Goal: Task Accomplishment & Management: Complete application form

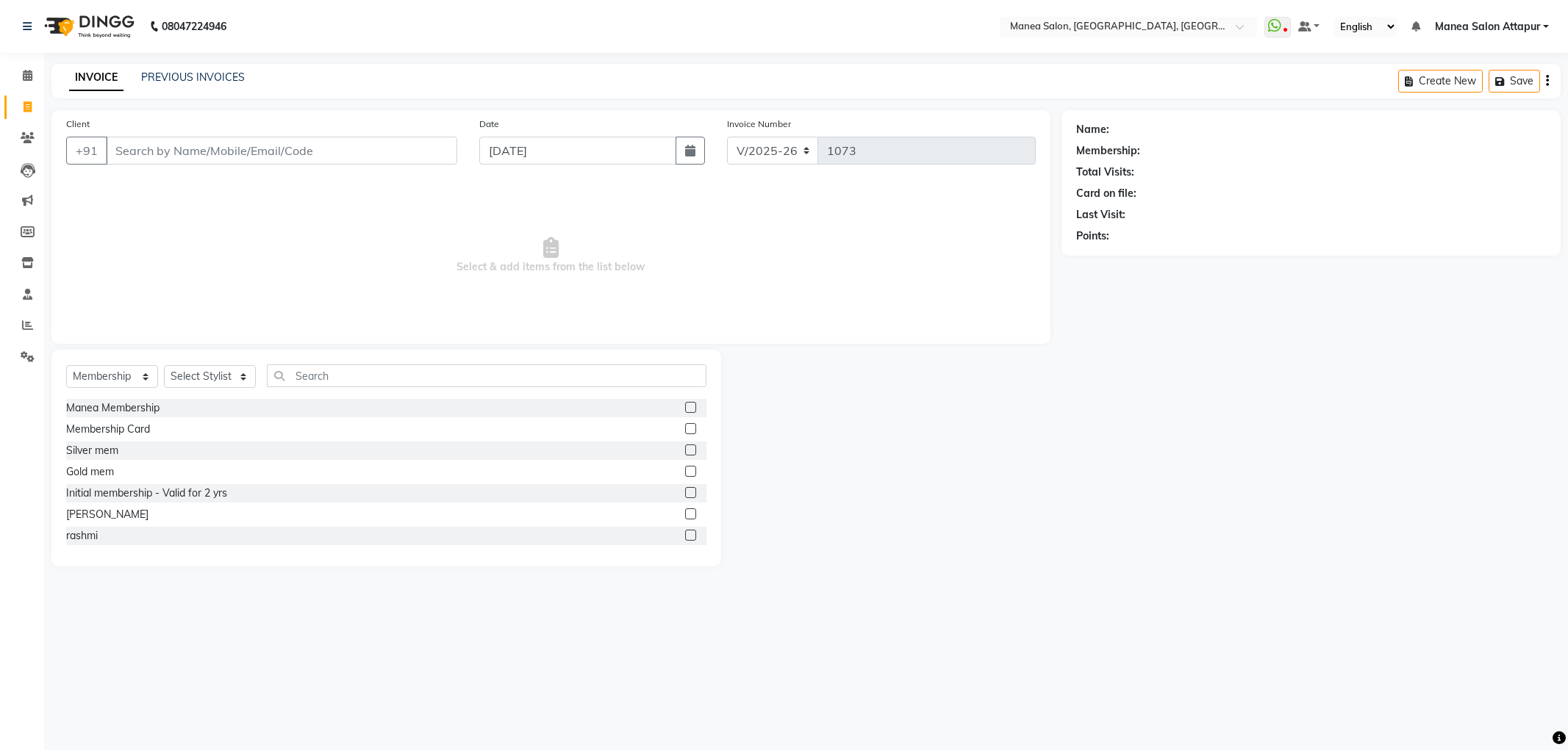
select select "6587"
select select "membership"
select select "6587"
click at [134, 381] on select "Select Service Product Membership Package Voucher Prepaid Gift Card" at bounding box center [111, 377] width 92 height 23
select select "service"
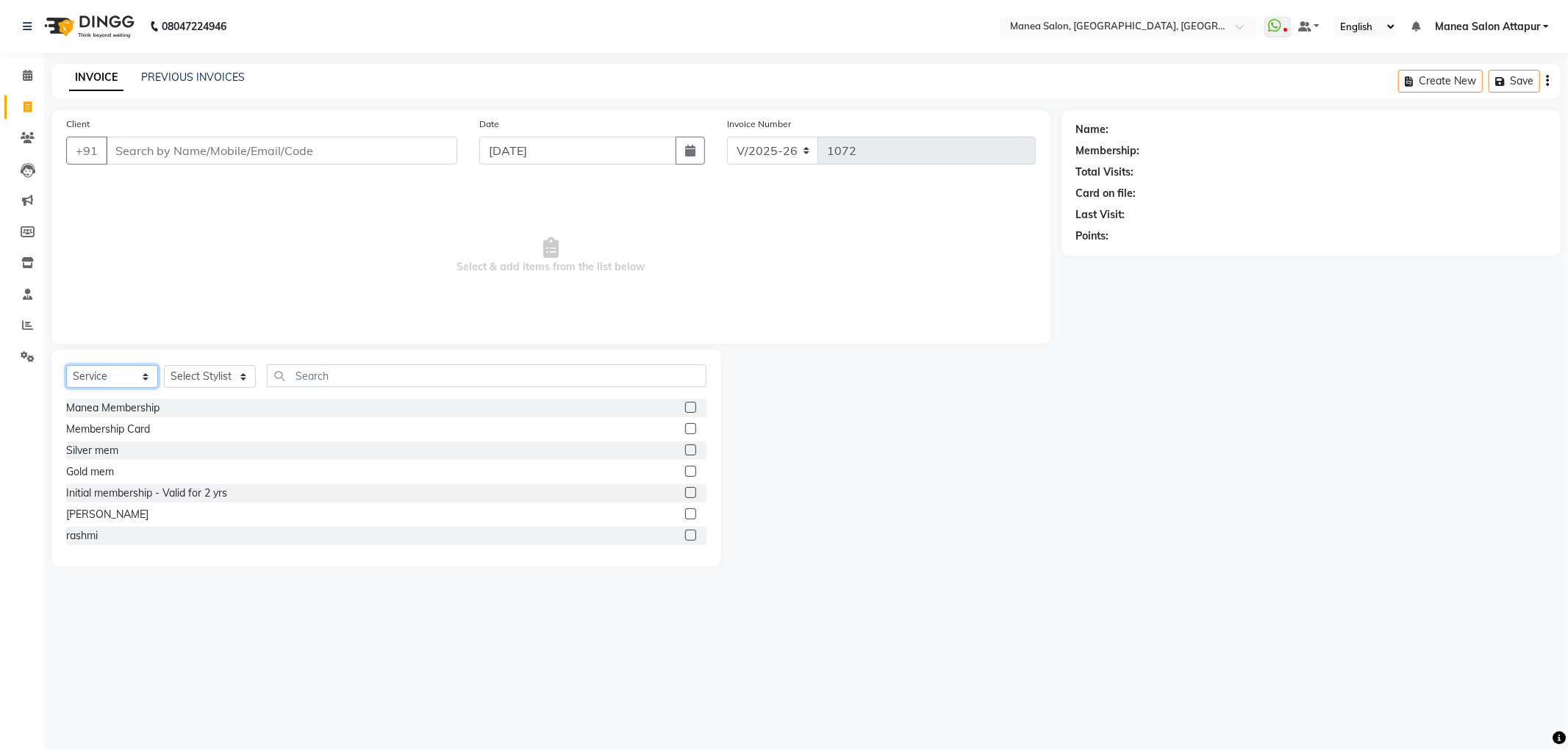
click at [66, 366] on select "Select Service Product Membership Package Voucher Prepaid Gift Card" at bounding box center [111, 377] width 92 height 23
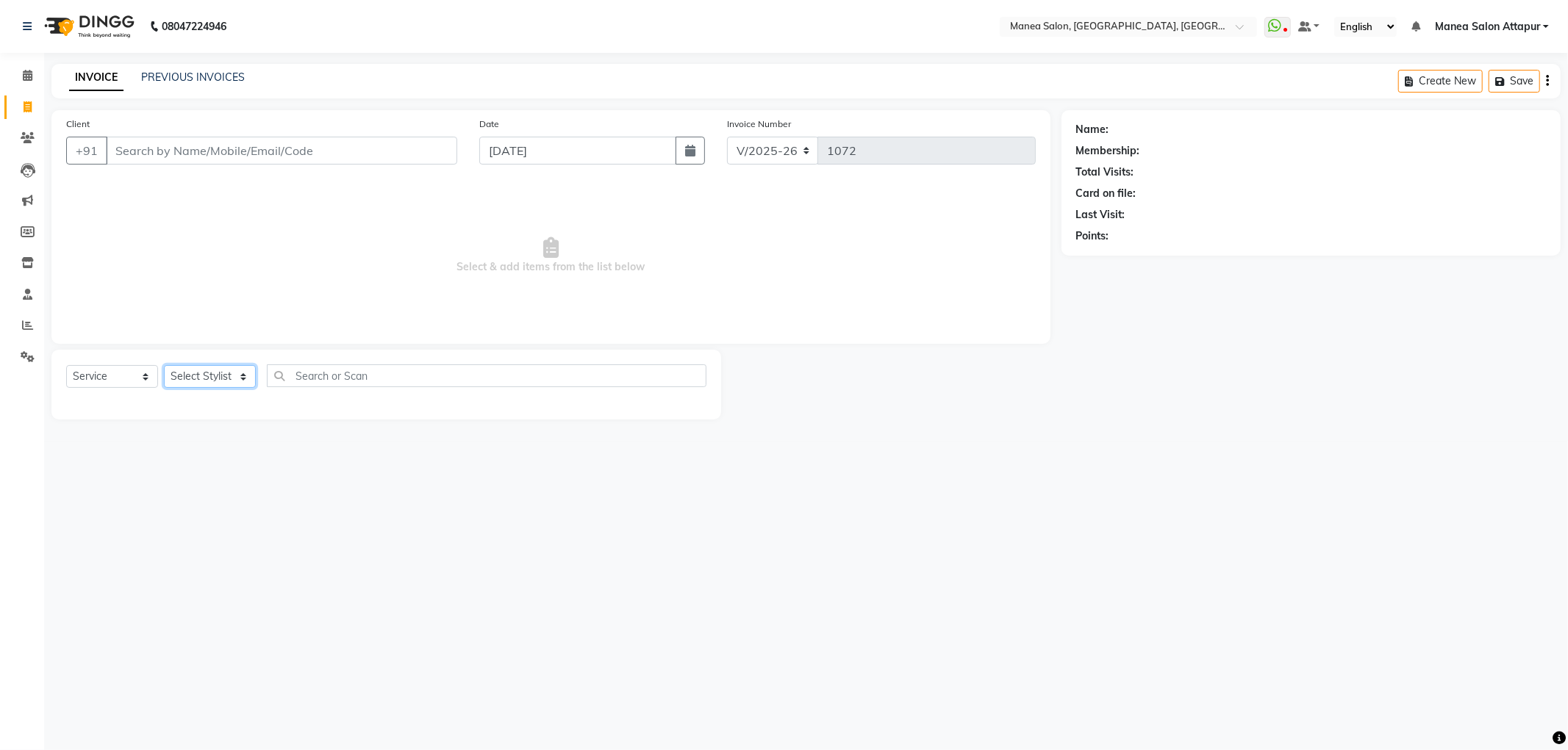
click at [214, 377] on select "Select Stylist Aryan Ashok [PERSON_NAME] [PERSON_NAME] [PERSON_NAME] [PERSON_NA…" at bounding box center [209, 377] width 92 height 23
click at [164, 366] on select "Select Stylist Aryan Ashok [PERSON_NAME] [PERSON_NAME] [PERSON_NAME] [PERSON_NA…" at bounding box center [209, 377] width 92 height 23
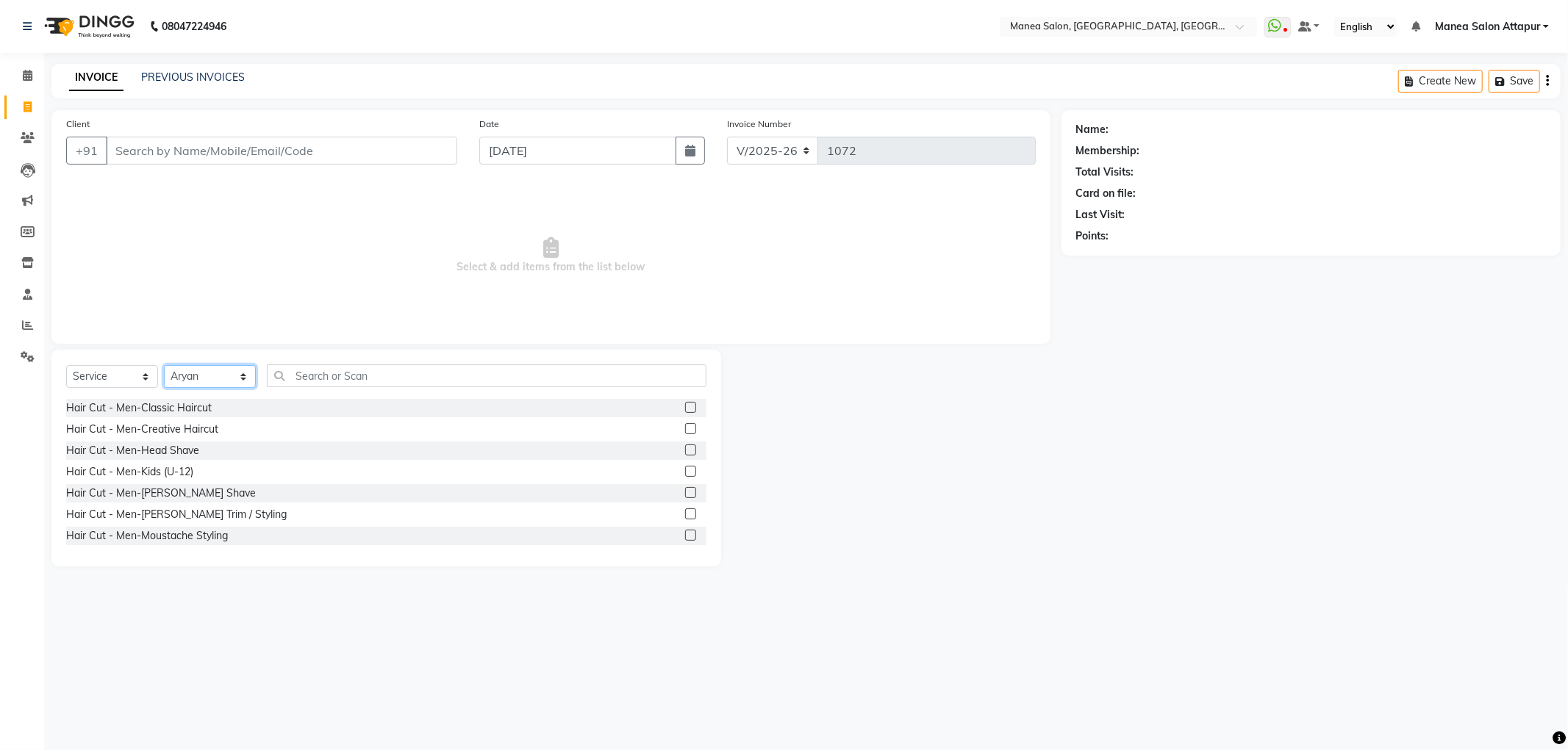
click at [212, 378] on select "Select Stylist Aryan Ashok [PERSON_NAME] [PERSON_NAME] [PERSON_NAME] [PERSON_NA…" at bounding box center [209, 377] width 92 height 23
select select "51269"
click at [164, 366] on select "Select Stylist Aryan Ashok [PERSON_NAME] [PERSON_NAME] [PERSON_NAME] [PERSON_NA…" at bounding box center [209, 377] width 92 height 23
click at [685, 430] on label at bounding box center [691, 429] width 11 height 11
click at [685, 430] on input "checkbox" at bounding box center [690, 430] width 10 height 10
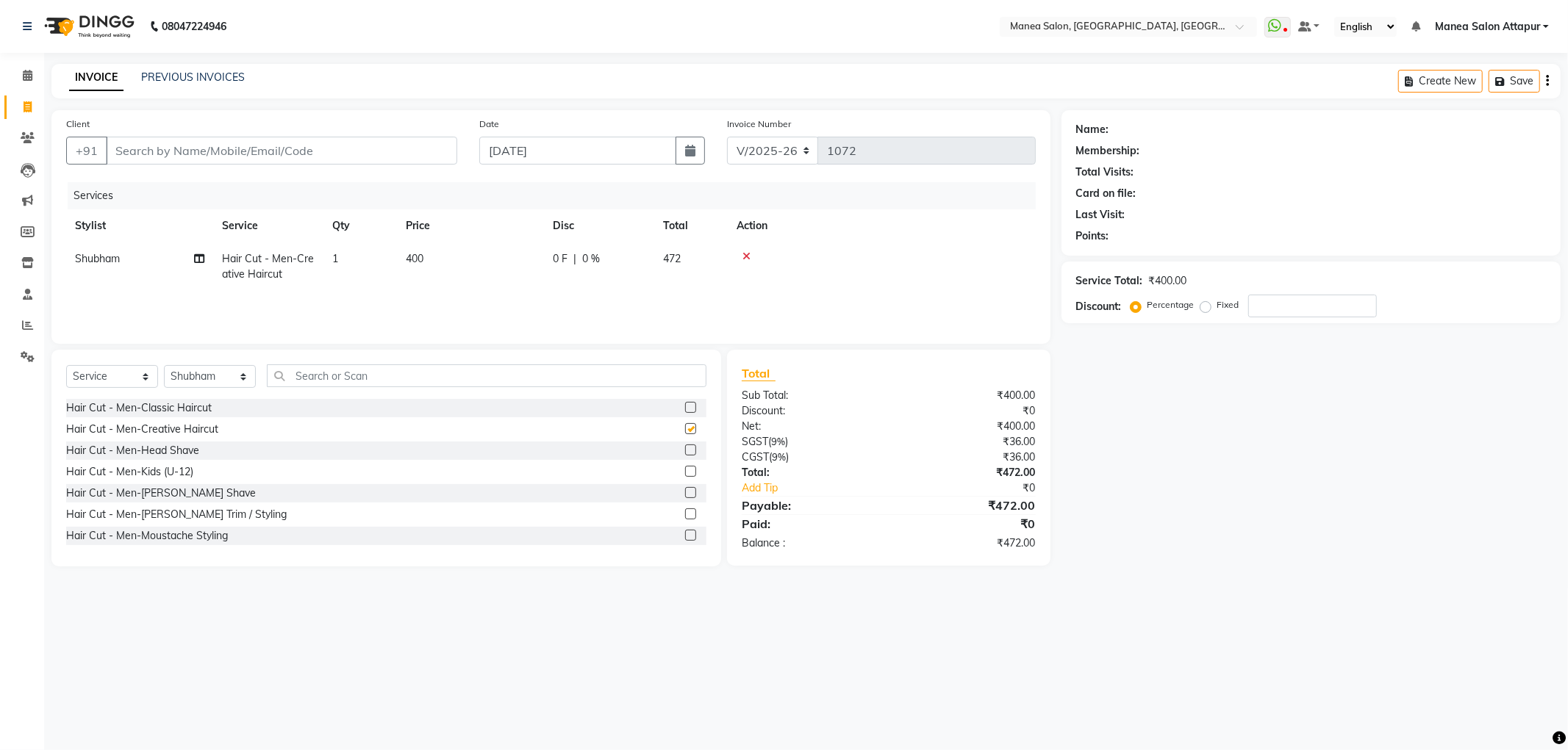
checkbox input "false"
click at [685, 513] on label at bounding box center [691, 514] width 11 height 11
click at [685, 513] on input "checkbox" at bounding box center [690, 515] width 10 height 10
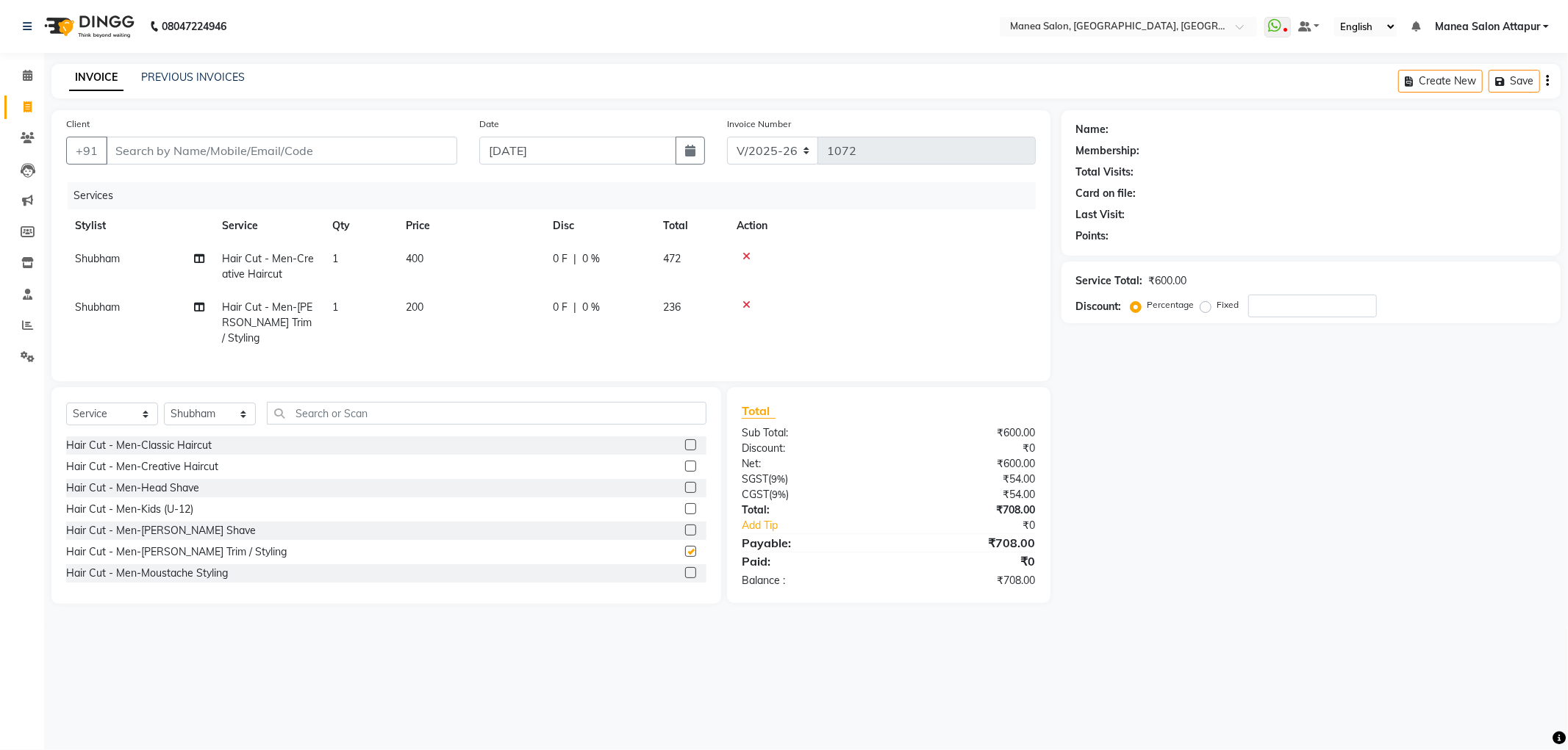
checkbox input "false"
click at [747, 257] on icon at bounding box center [747, 256] width 8 height 11
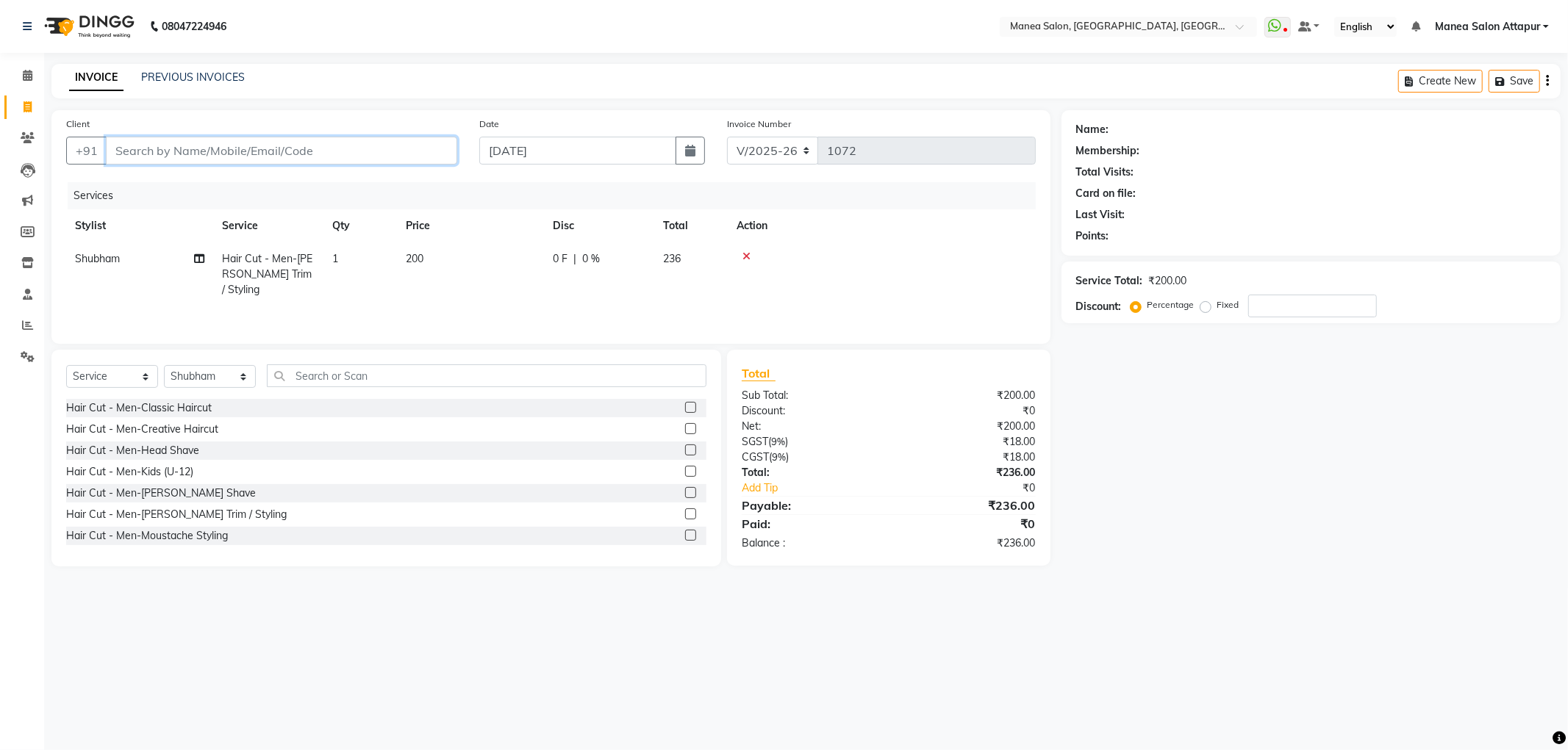
click at [356, 148] on input "Client" at bounding box center [282, 150] width 352 height 28
type input "9"
type input "0"
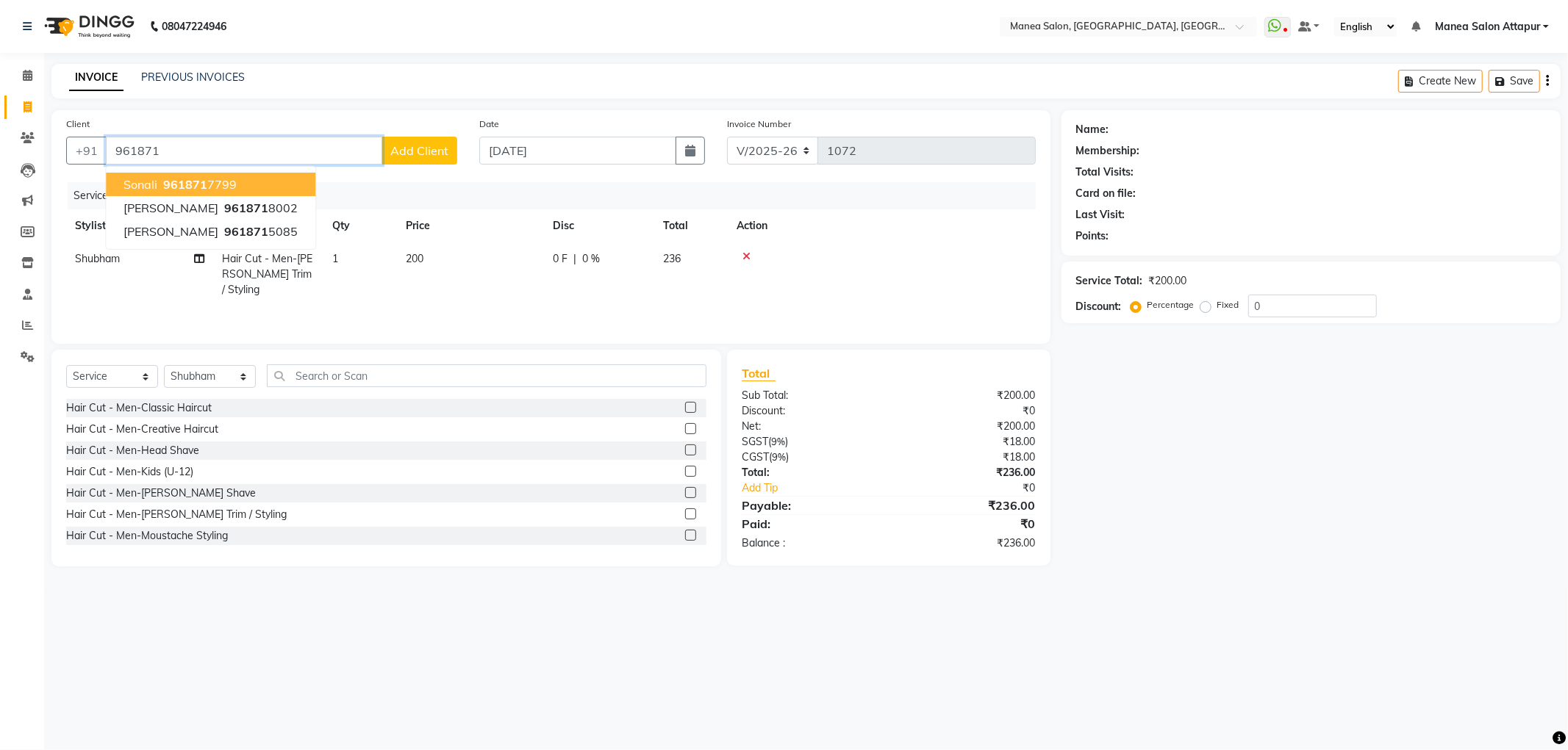
click at [247, 179] on button "[PERSON_NAME] 961871 7799" at bounding box center [210, 184] width 209 height 24
type input "9618717799"
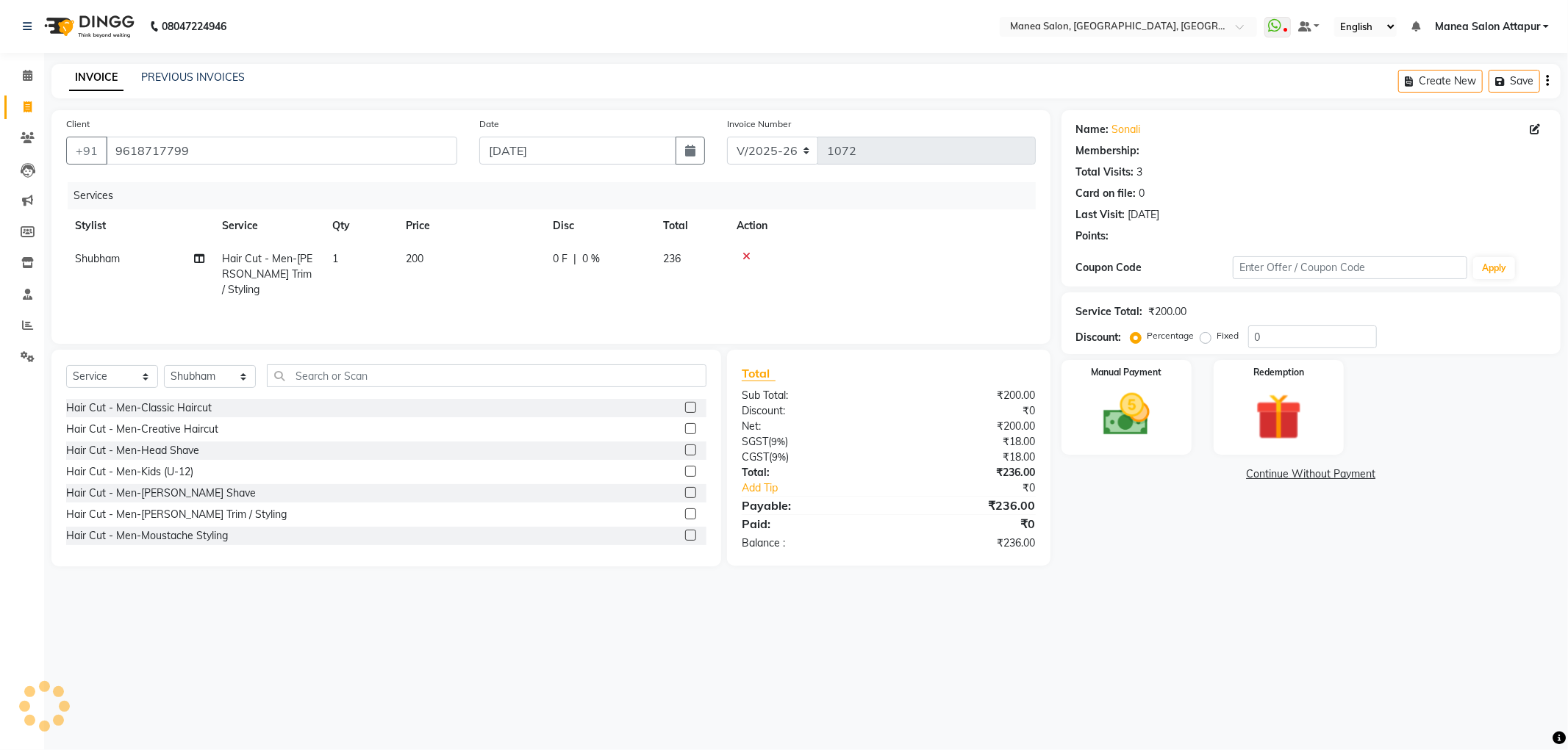
type input "20"
select select "1: Object"
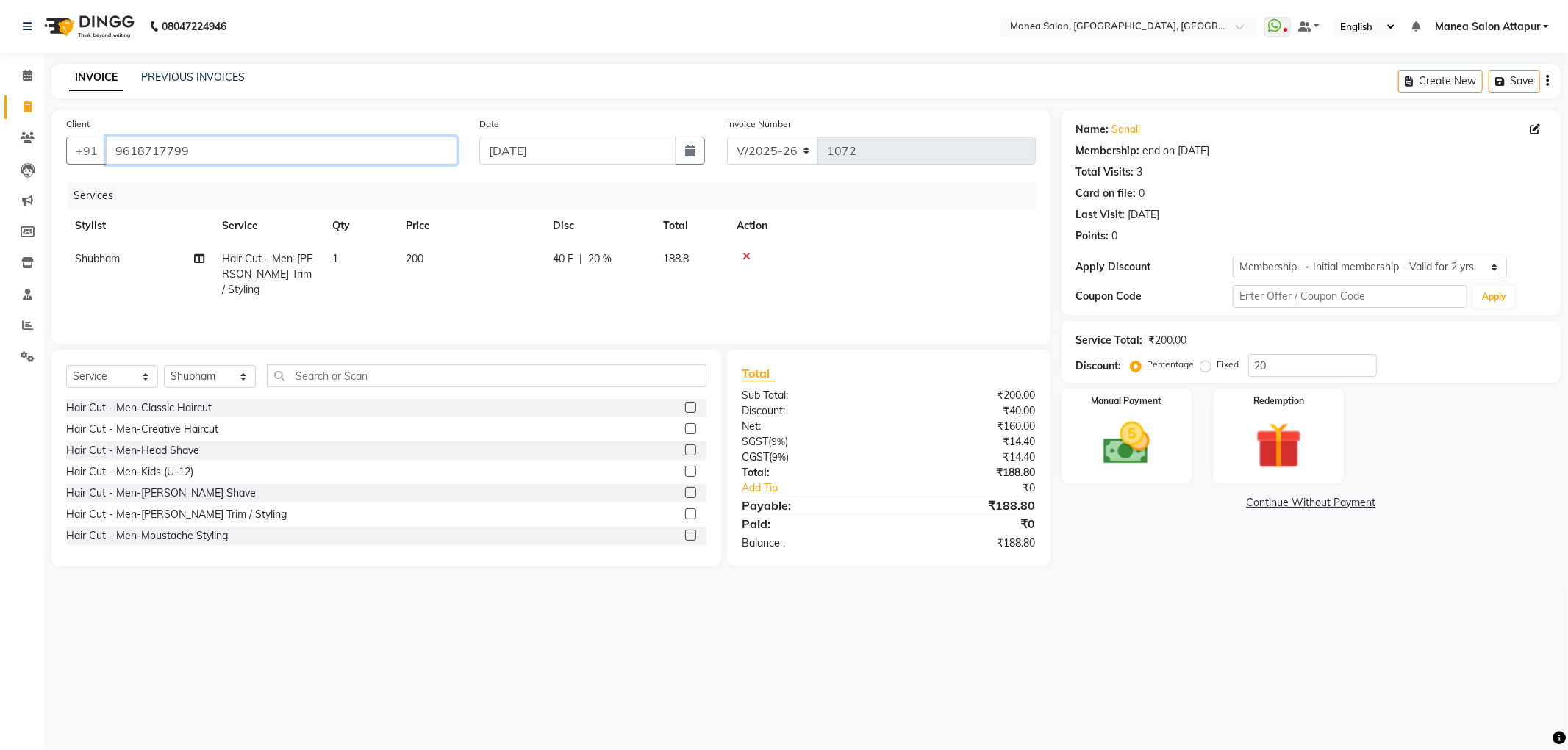
drag, startPoint x: 216, startPoint y: 148, endPoint x: 159, endPoint y: 153, distance: 57.2
click at [159, 153] on input "9618717799" at bounding box center [282, 150] width 352 height 28
type input "961871"
type input "0"
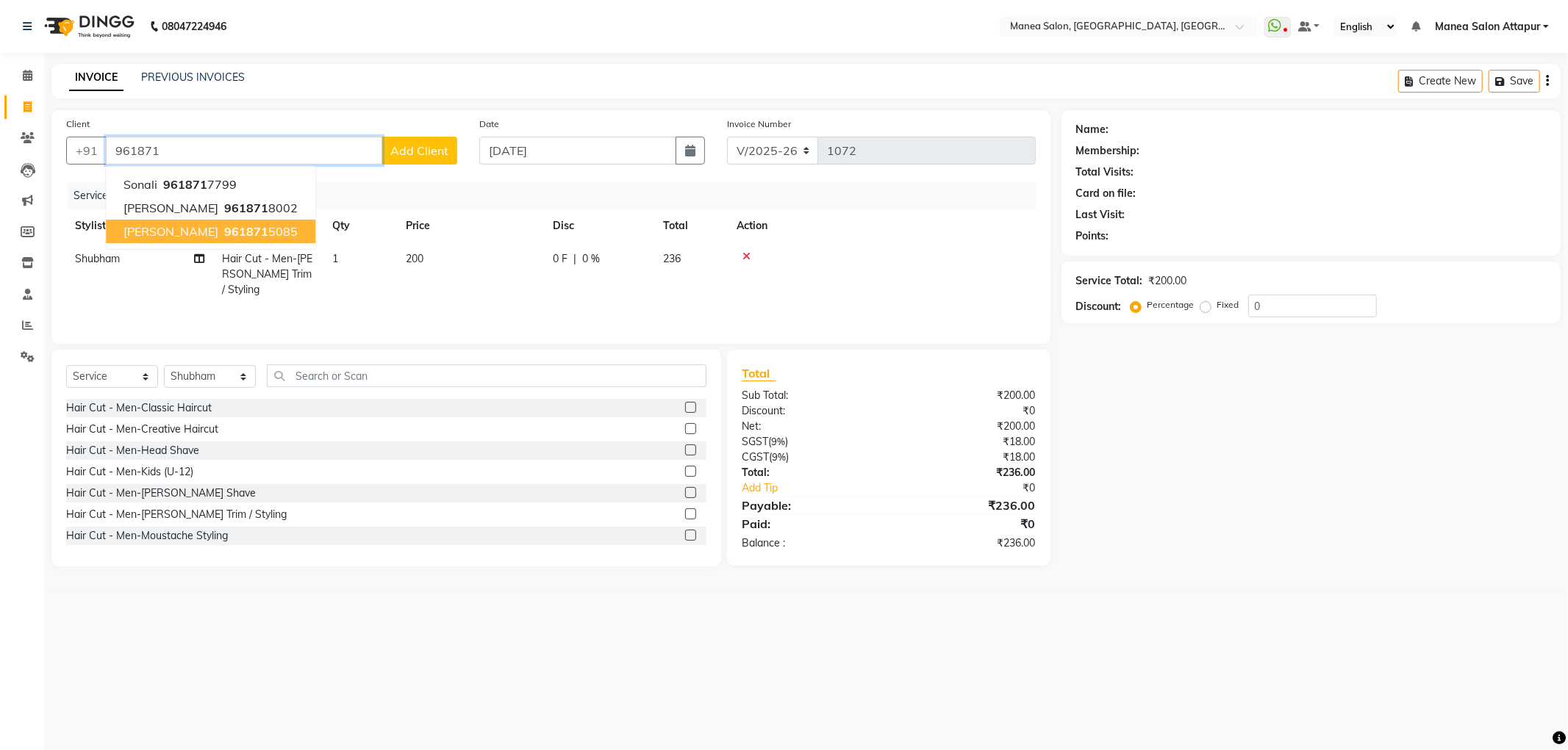
click at [221, 225] on ngb-highlight "961871 5085" at bounding box center [260, 232] width 76 height 15
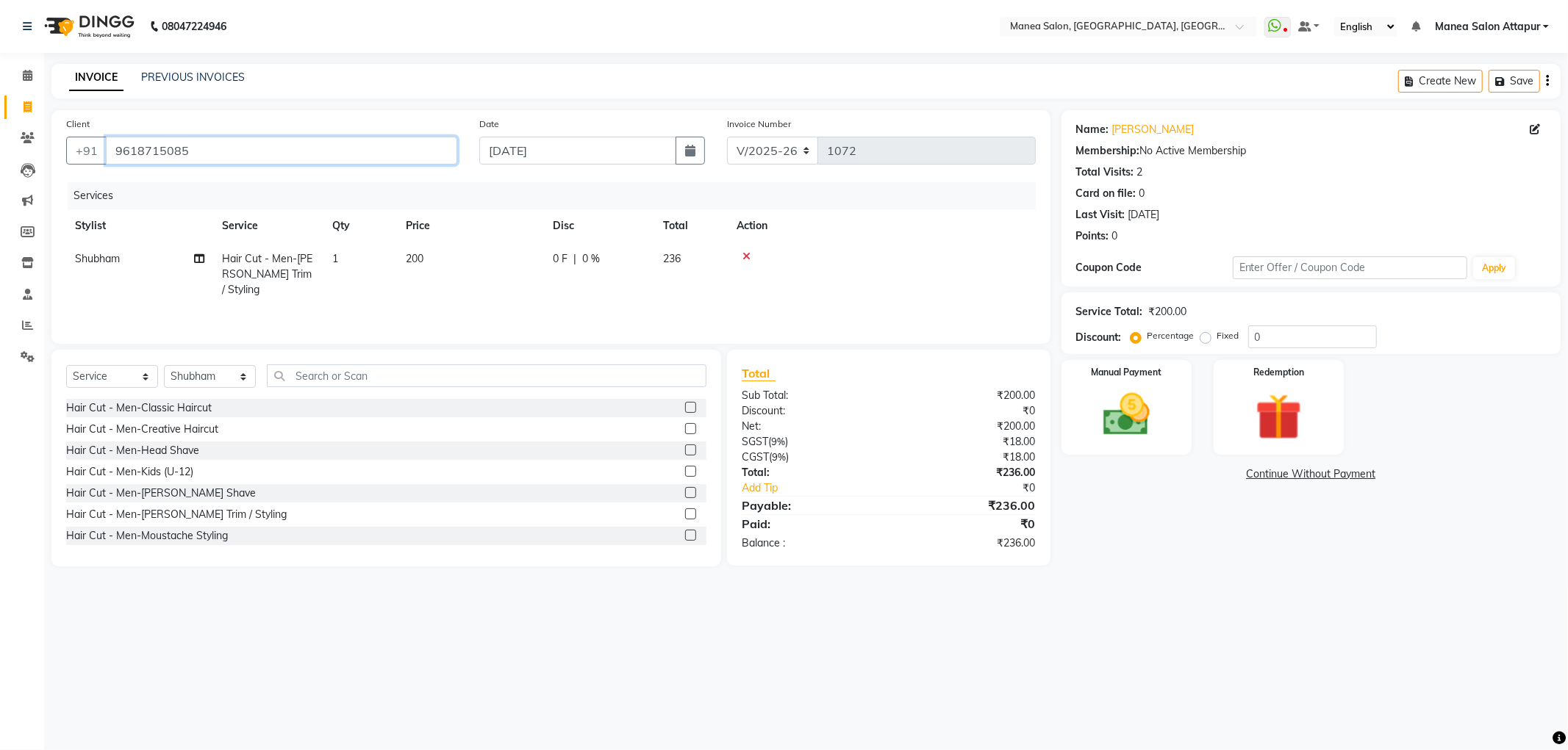
drag, startPoint x: 157, startPoint y: 150, endPoint x: 315, endPoint y: 134, distance: 158.8
click at [308, 137] on input "9618715085" at bounding box center [282, 150] width 352 height 28
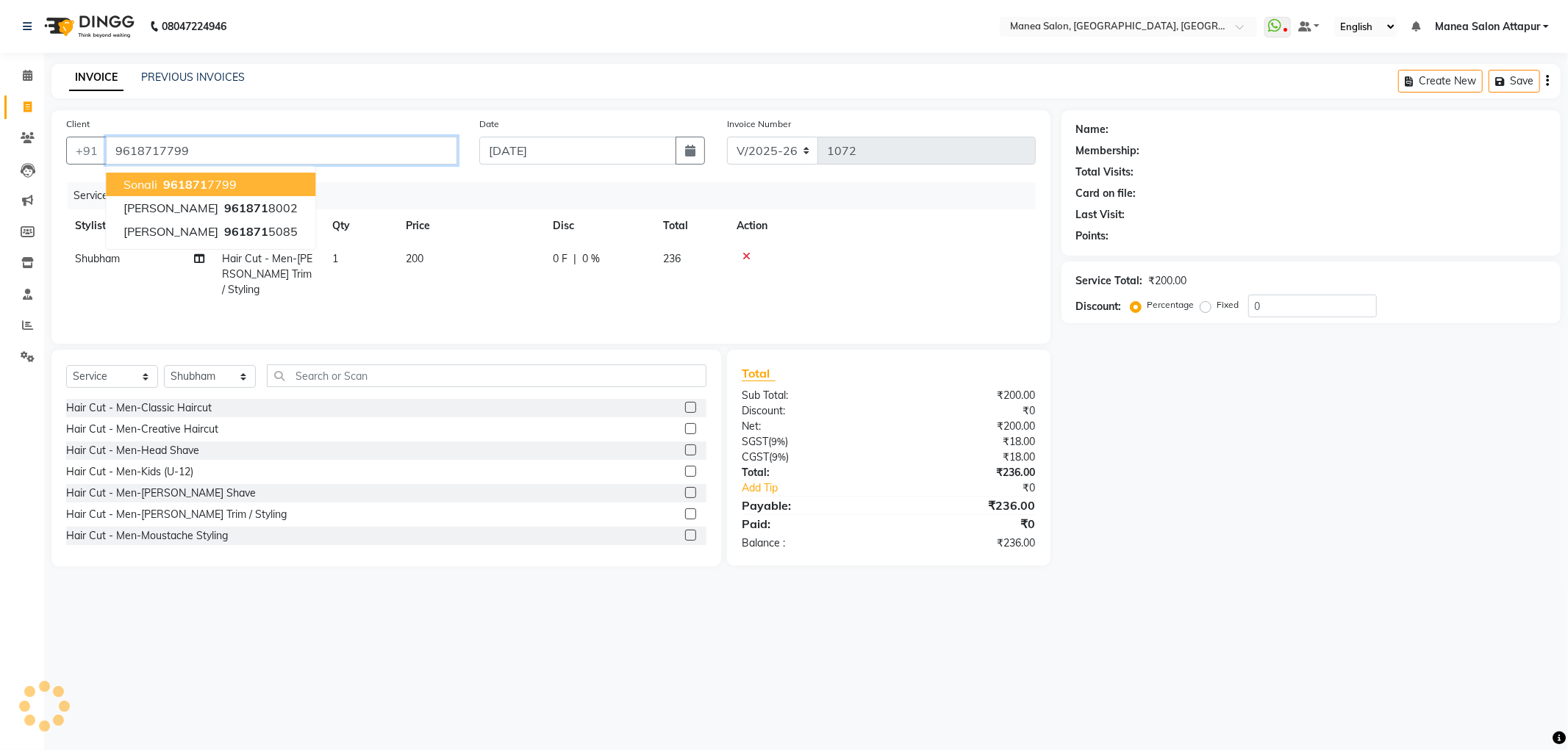
type input "9618717799"
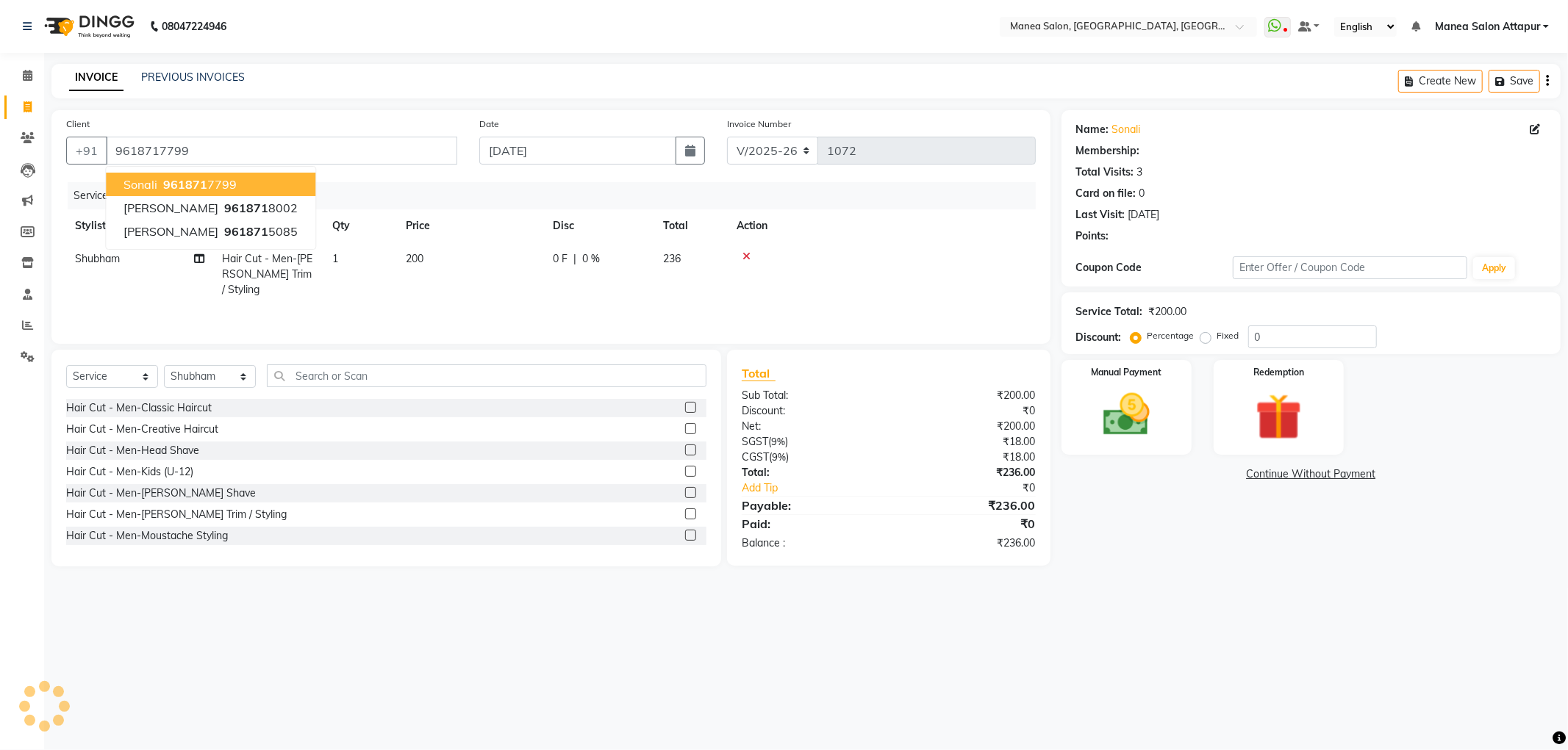
select select "1: Object"
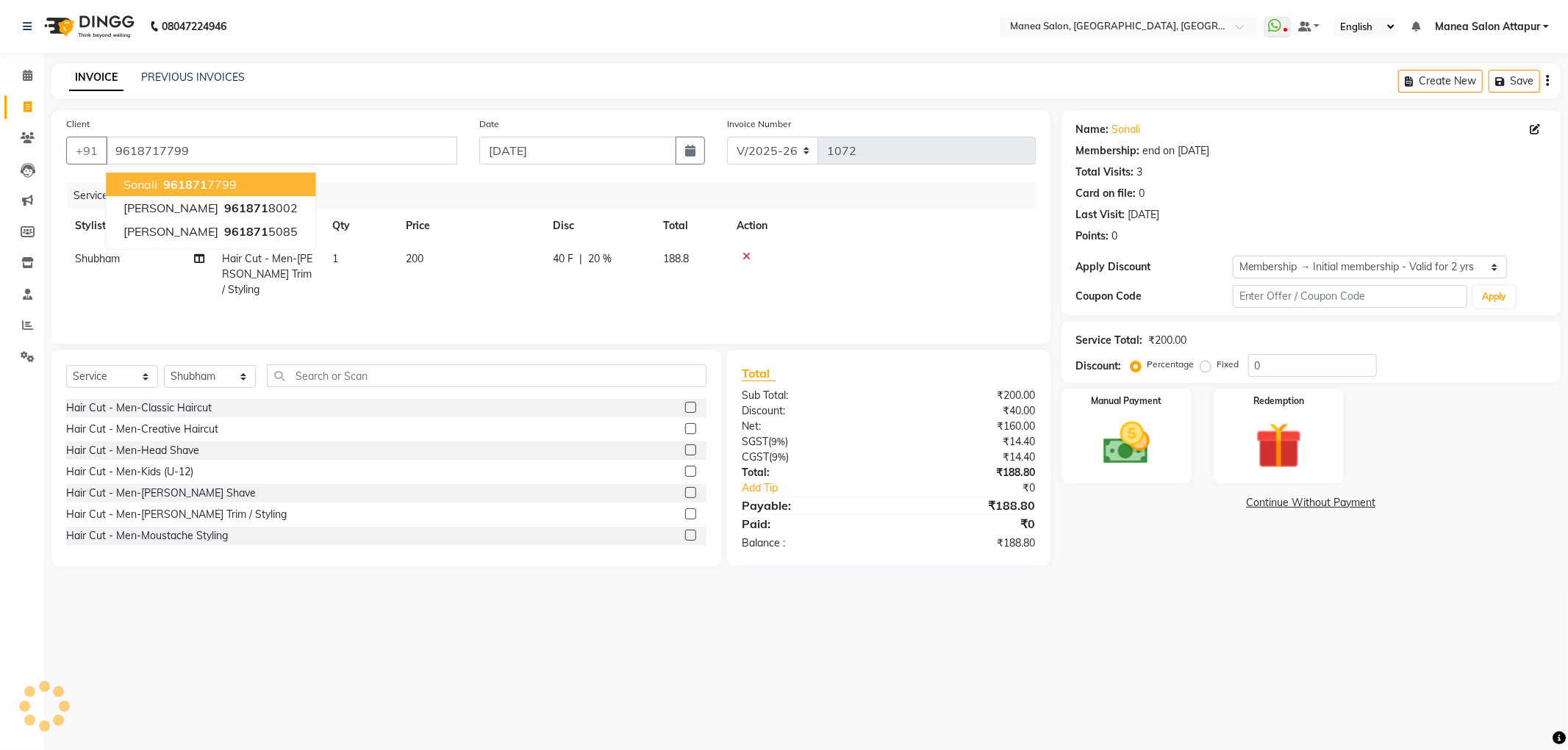
type input "20"
click at [1232, 617] on div "08047224946 Select Location × Manea Salon, [GEOGRAPHIC_DATA], [GEOGRAPHIC_DATA]…" at bounding box center [784, 375] width 1568 height 750
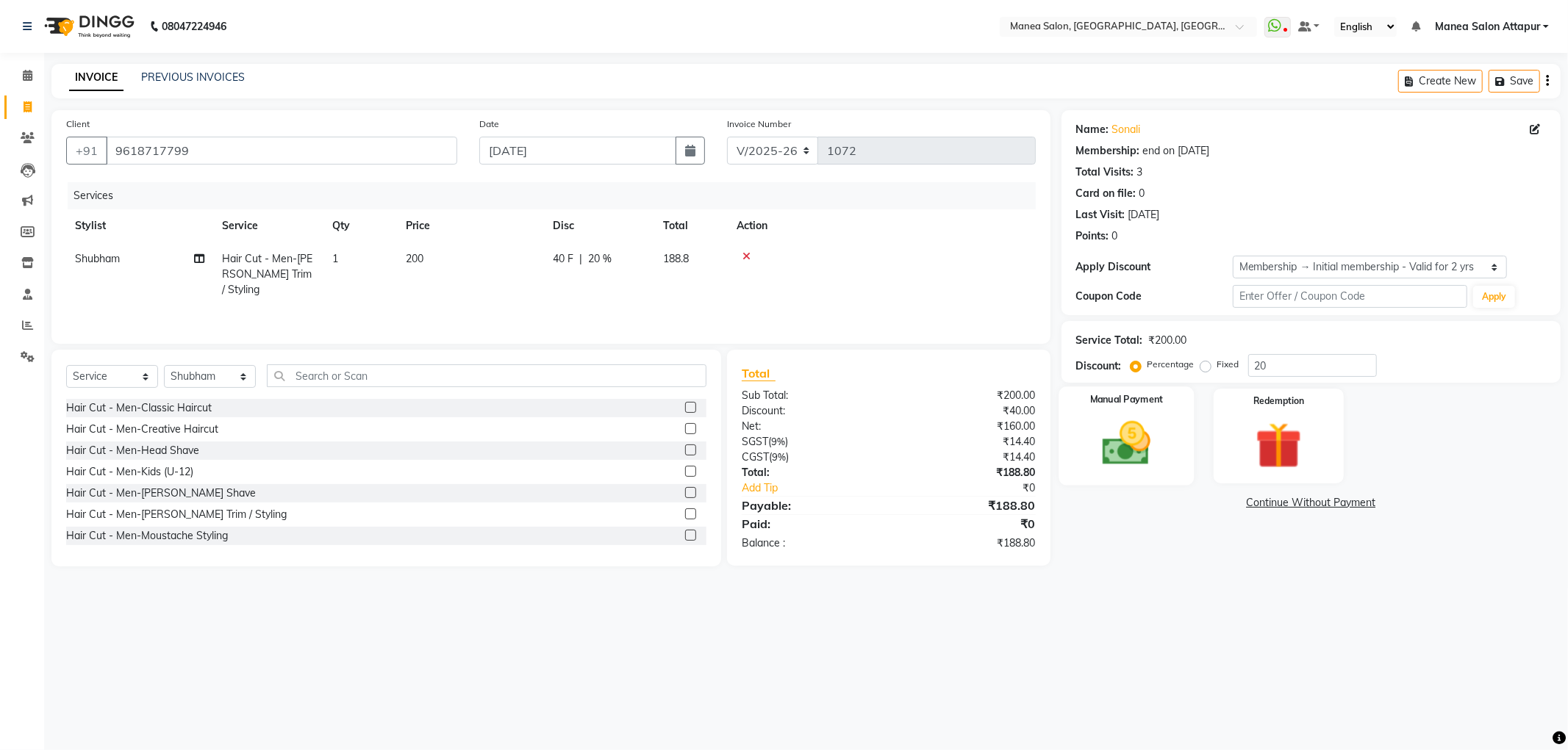
click at [1105, 471] on div "Manual Payment" at bounding box center [1126, 435] width 135 height 98
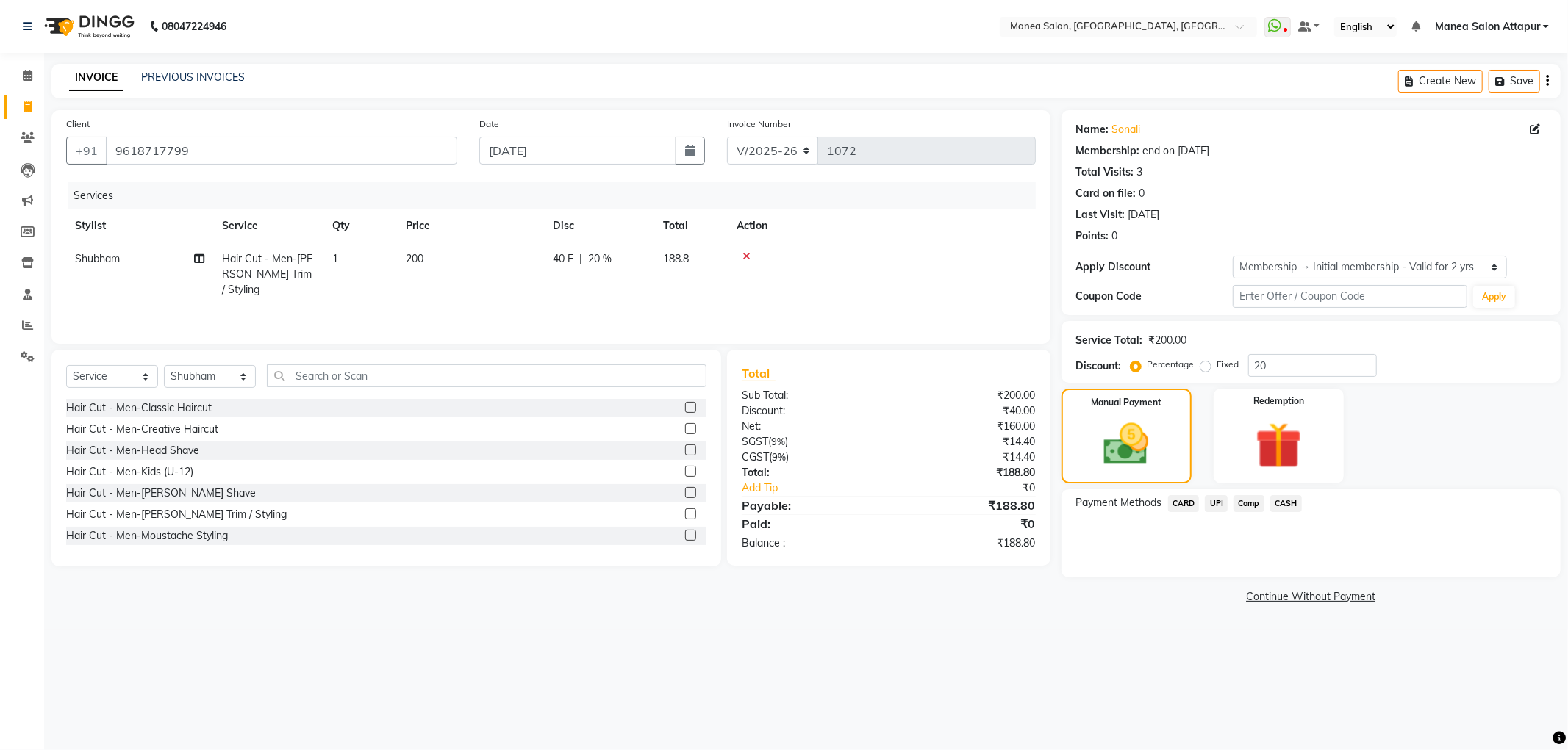
click at [1213, 510] on span "UPI" at bounding box center [1216, 504] width 23 height 17
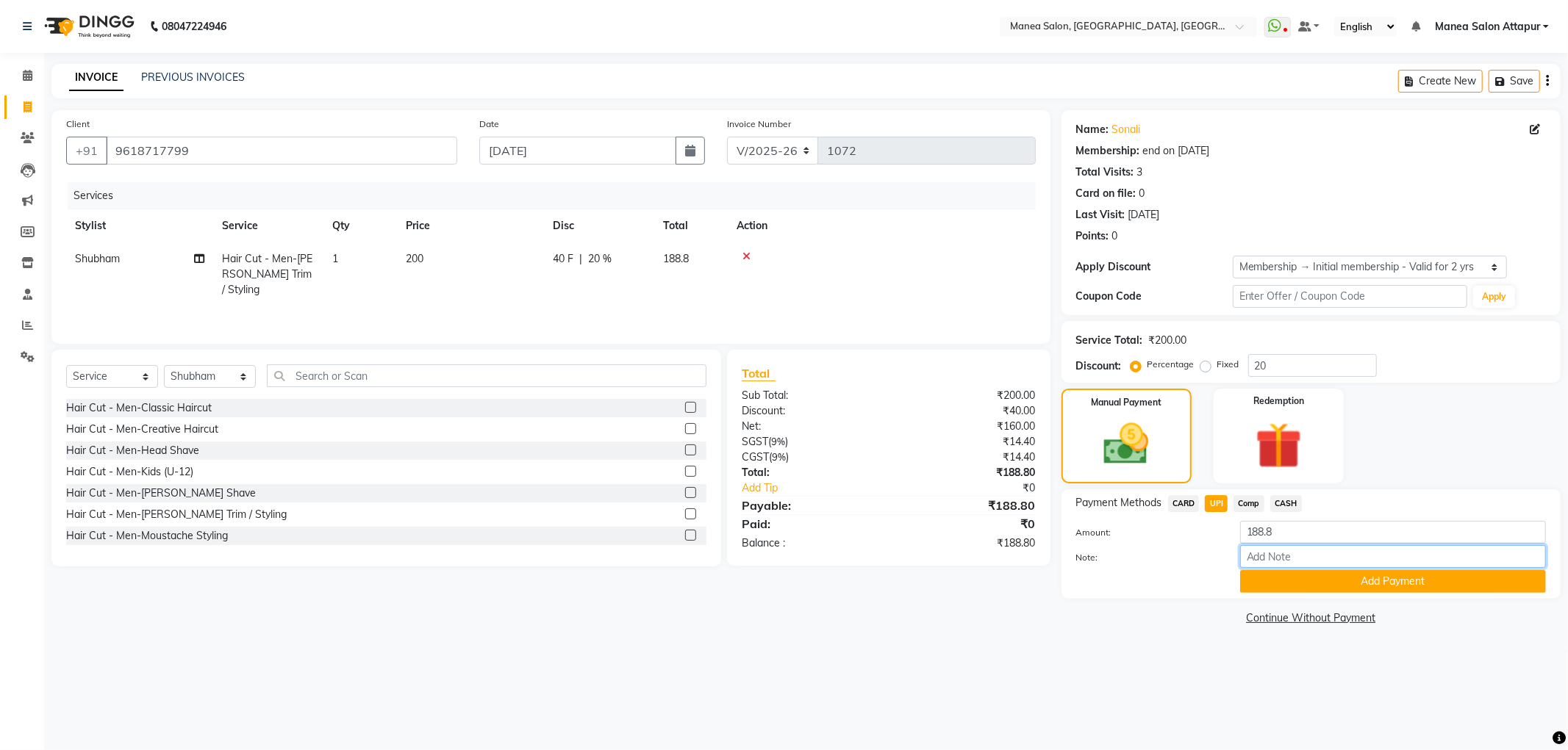
drag, startPoint x: 1294, startPoint y: 554, endPoint x: 1305, endPoint y: 554, distance: 11.0
click at [1294, 554] on input "Note:" at bounding box center [1393, 556] width 306 height 23
type input "Salon Account"
click at [1403, 588] on button "Add Payment" at bounding box center [1393, 582] width 306 height 23
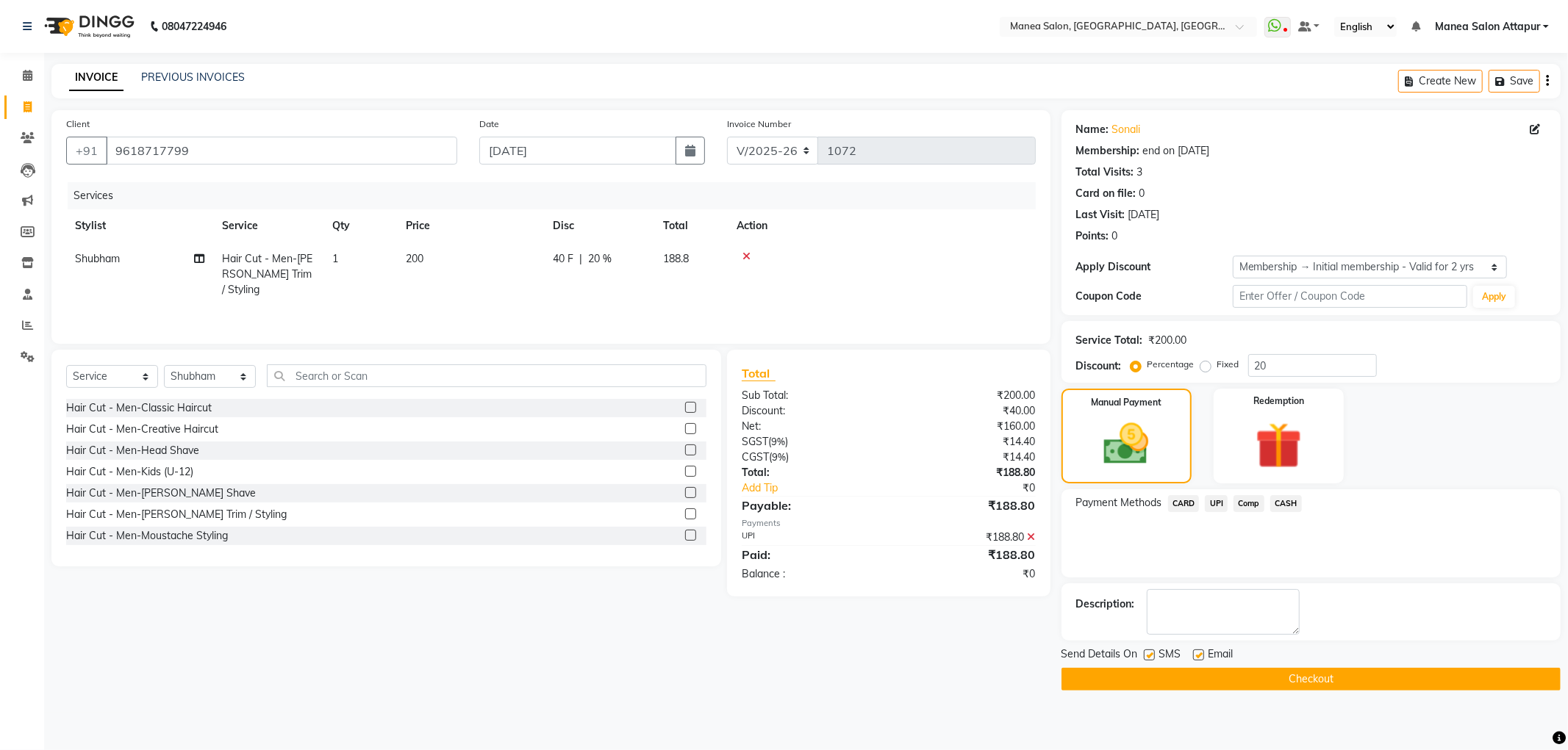
drag, startPoint x: 1428, startPoint y: 681, endPoint x: 1435, endPoint y: 673, distance: 10.6
click at [1429, 681] on button "Checkout" at bounding box center [1311, 679] width 499 height 23
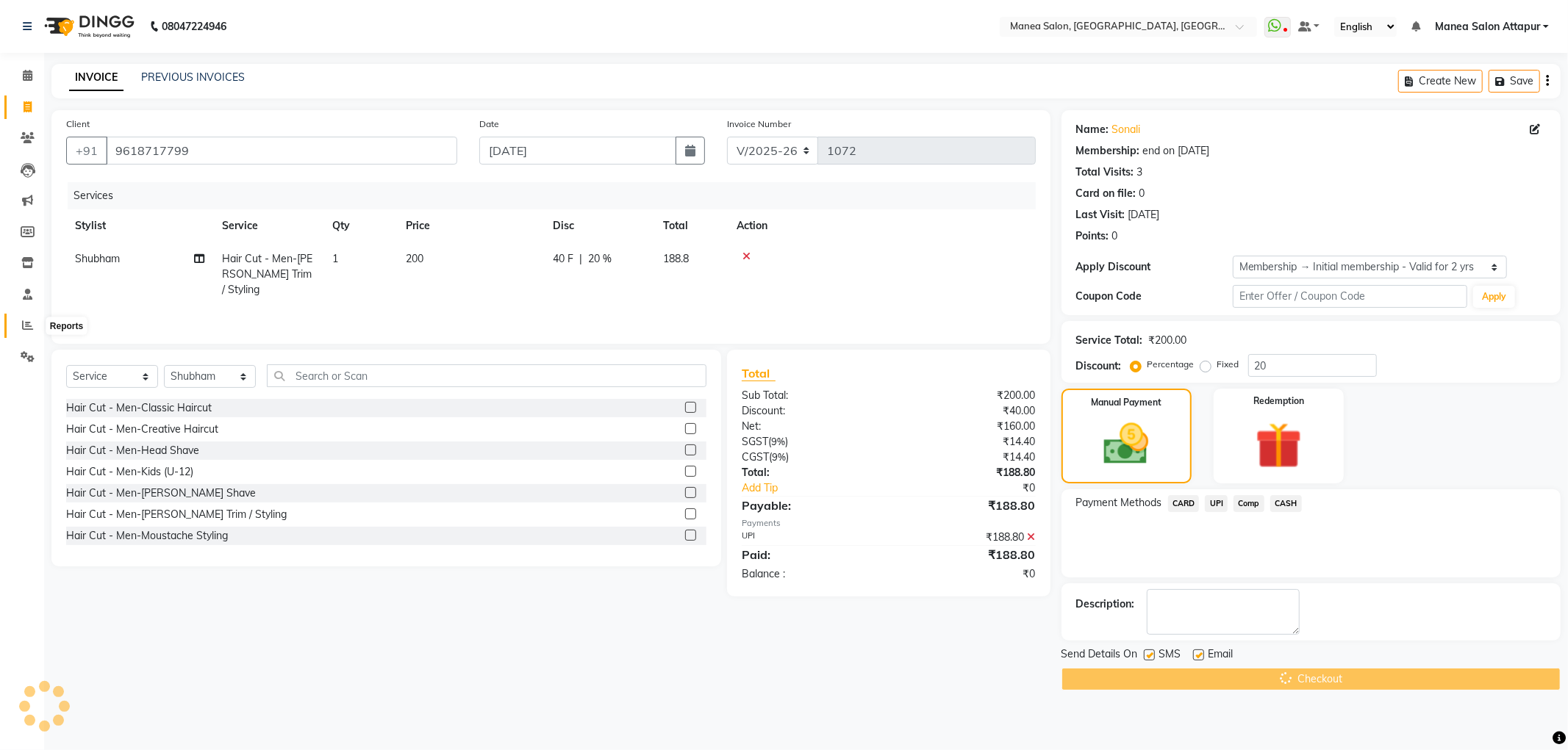
drag, startPoint x: 33, startPoint y: 331, endPoint x: 937, endPoint y: 92, distance: 935.1
click at [33, 331] on span at bounding box center [28, 325] width 26 height 17
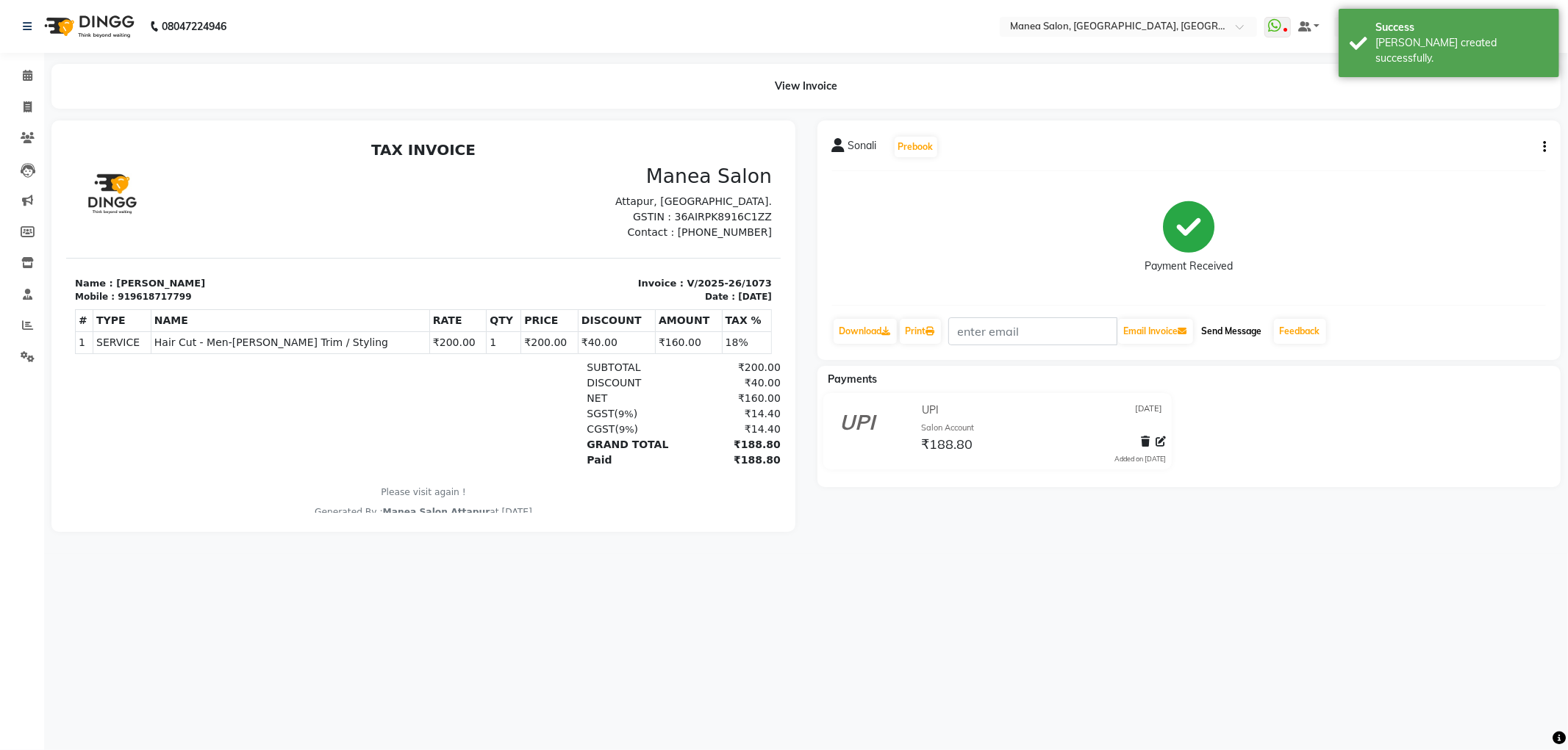
click at [1221, 335] on button "Send Message" at bounding box center [1232, 331] width 72 height 25
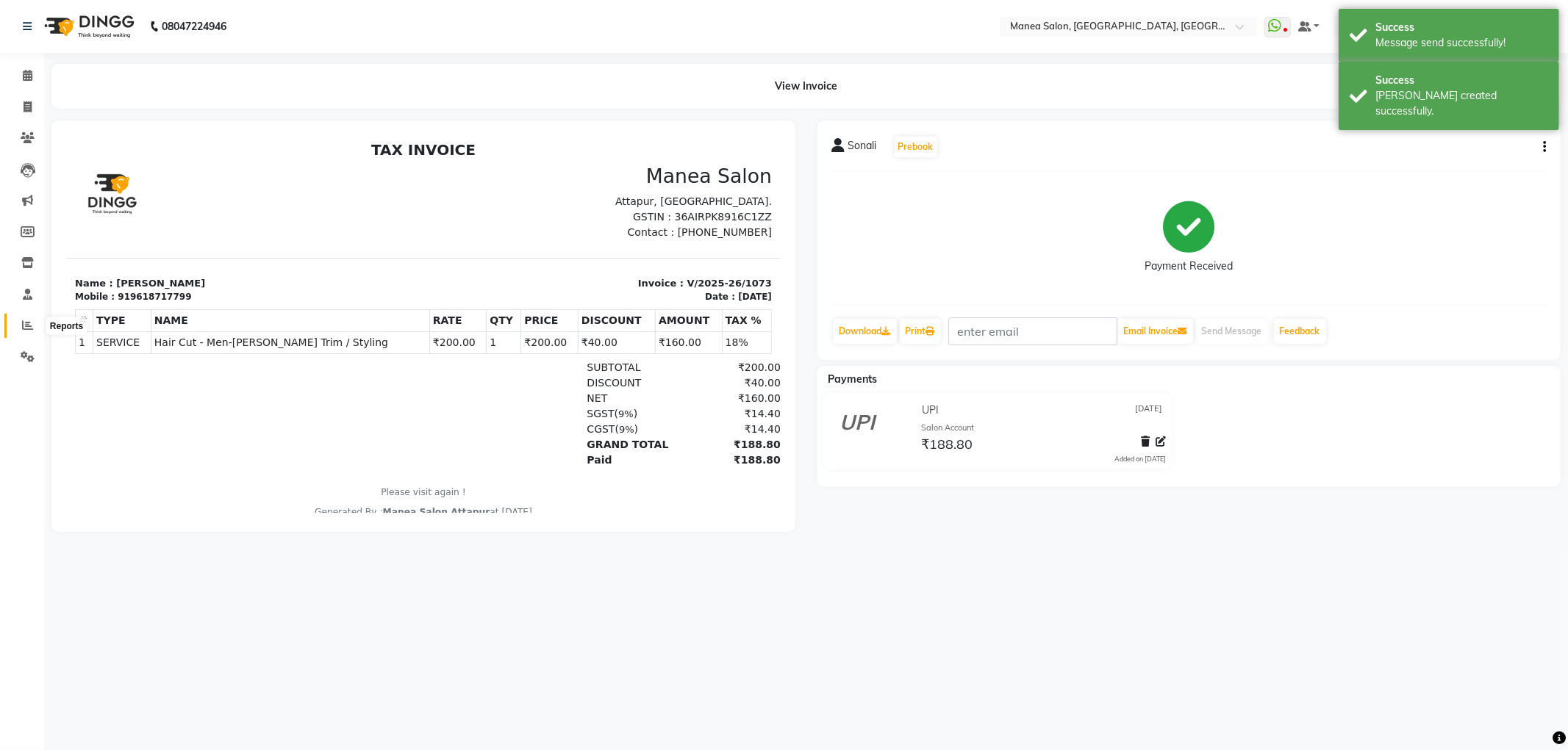
click at [24, 325] on icon at bounding box center [28, 325] width 11 height 11
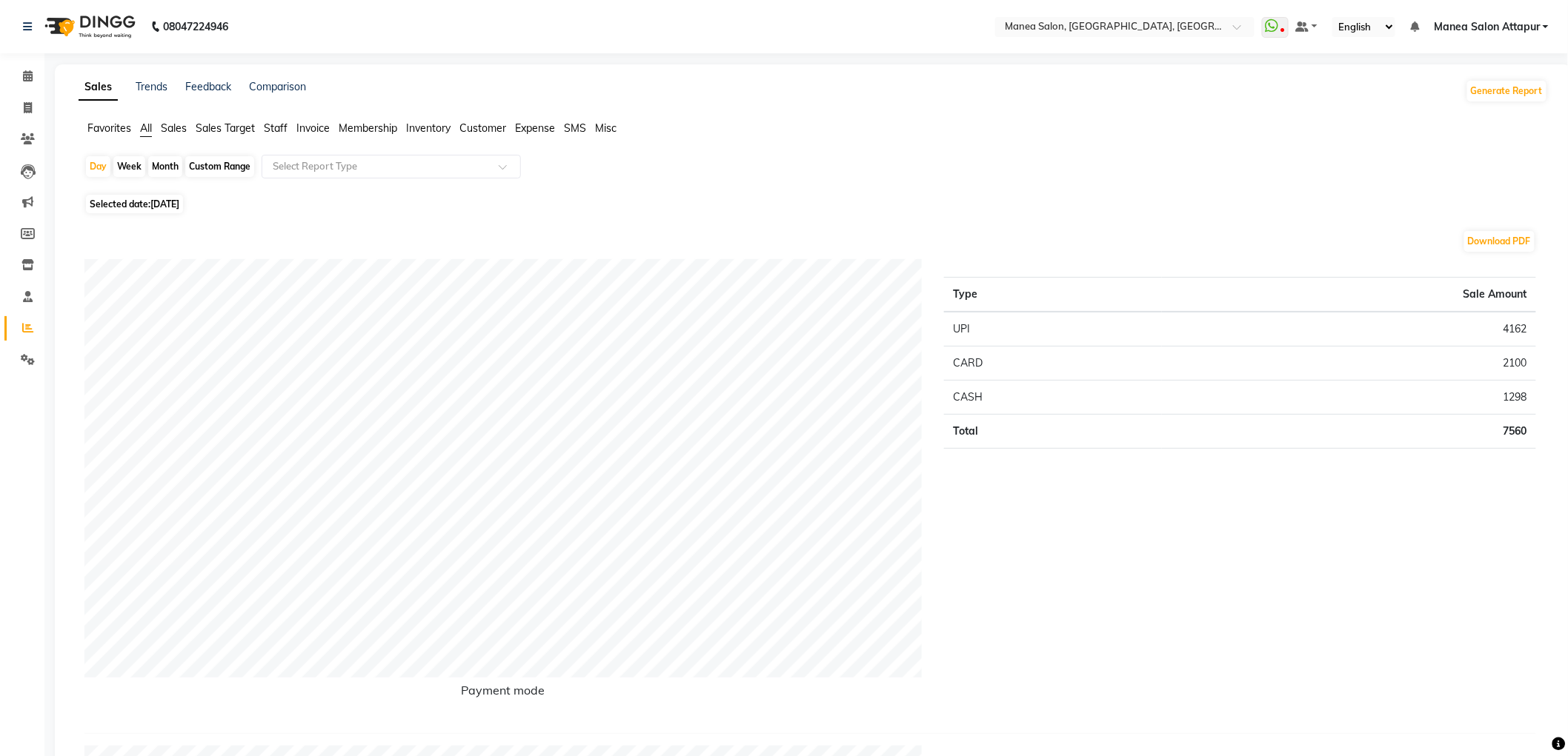
click at [175, 171] on div "Month" at bounding box center [166, 166] width 34 height 20
select select "9"
select select "2025"
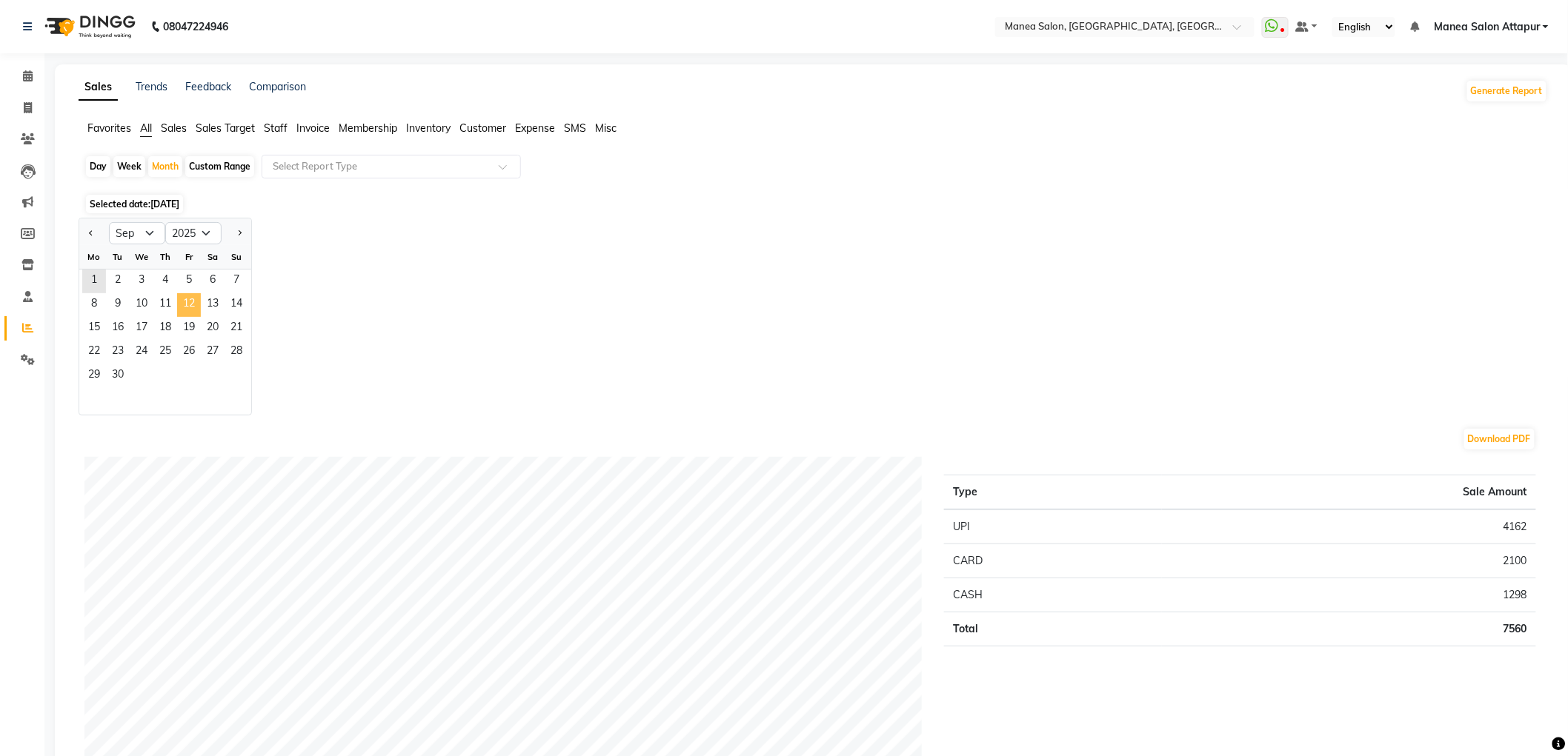
click at [185, 294] on span "12" at bounding box center [189, 305] width 24 height 24
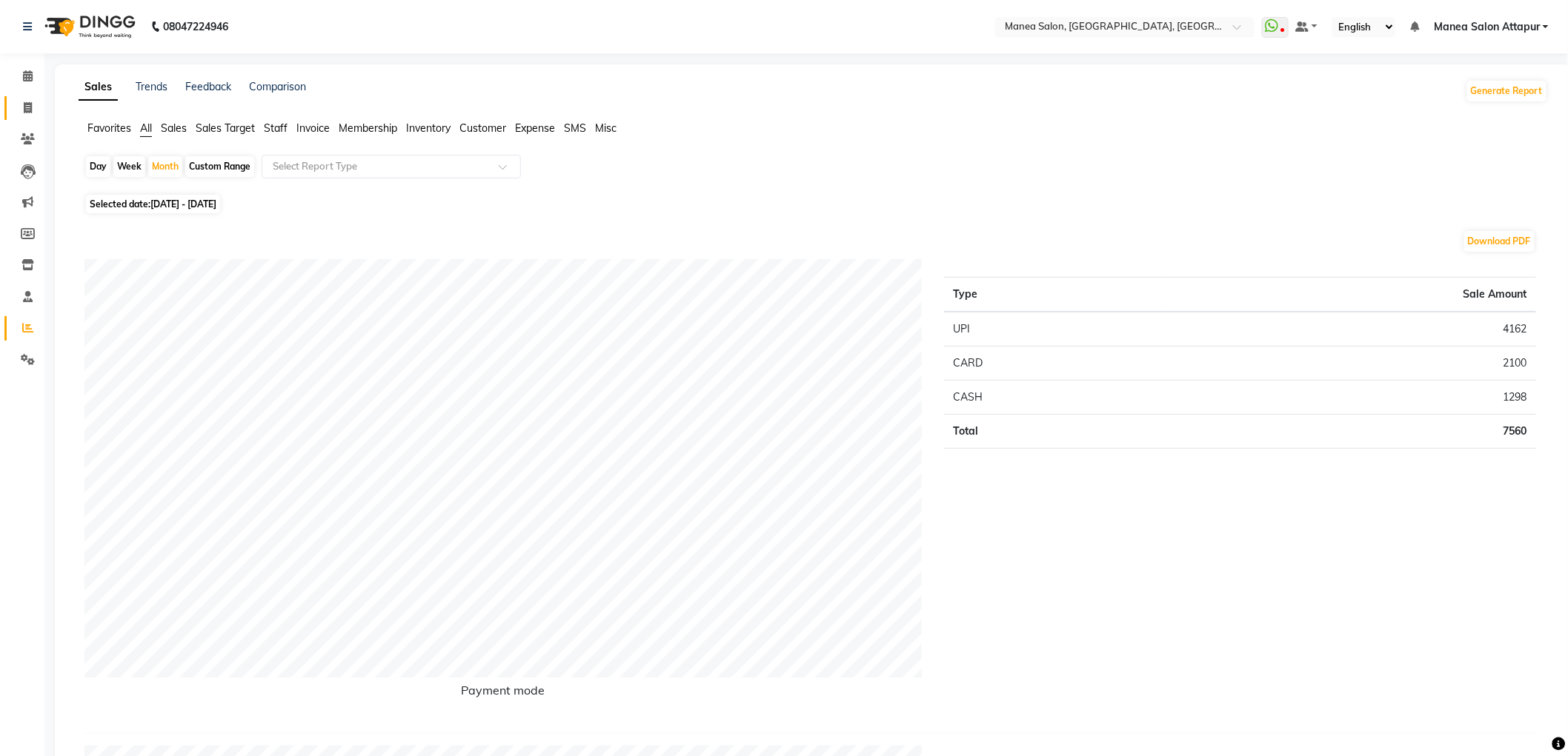
click at [27, 105] on icon at bounding box center [28, 108] width 8 height 11
select select "service"
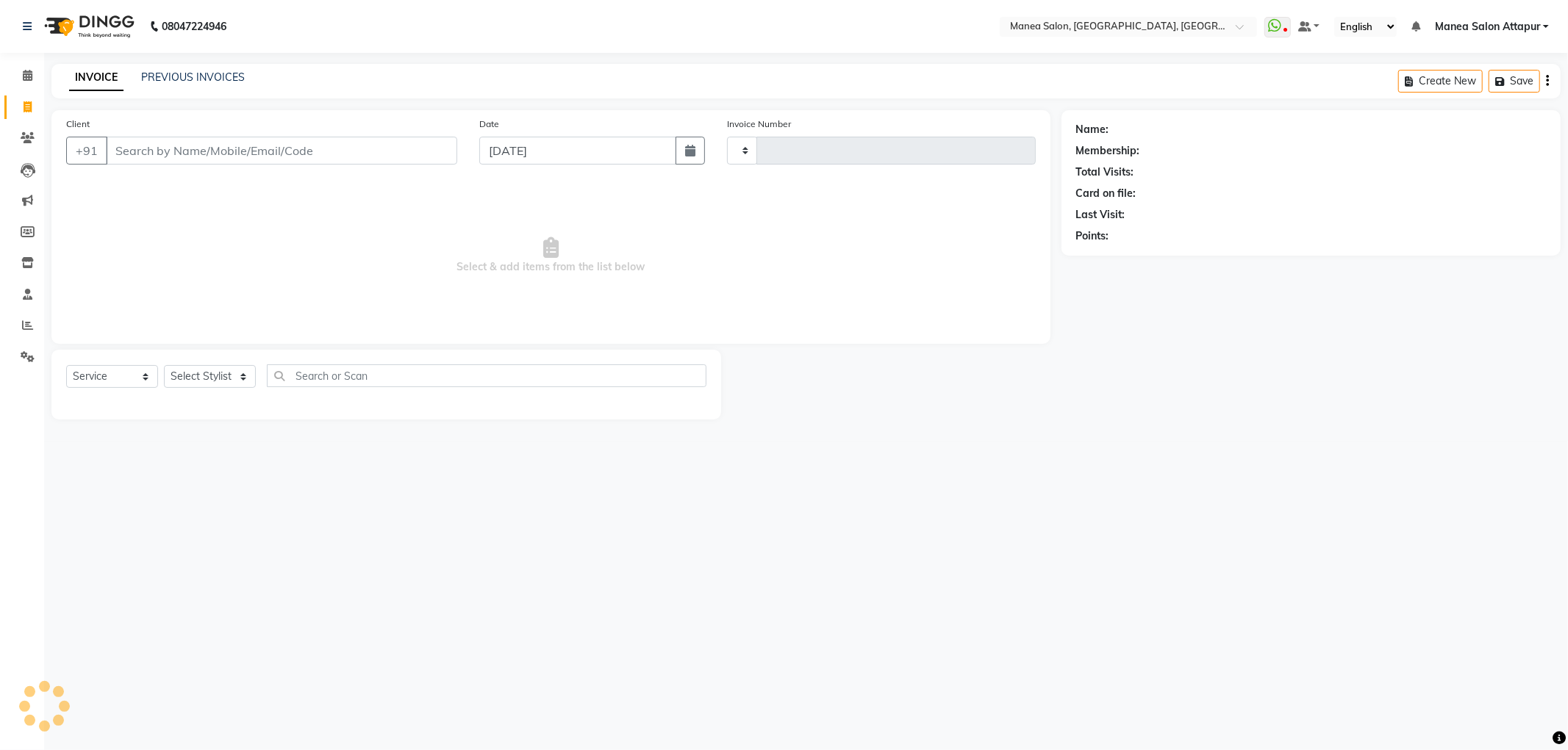
type input "1074"
select select "6587"
select select "membership"
